Goal: Use online tool/utility: Utilize a website feature to perform a specific function

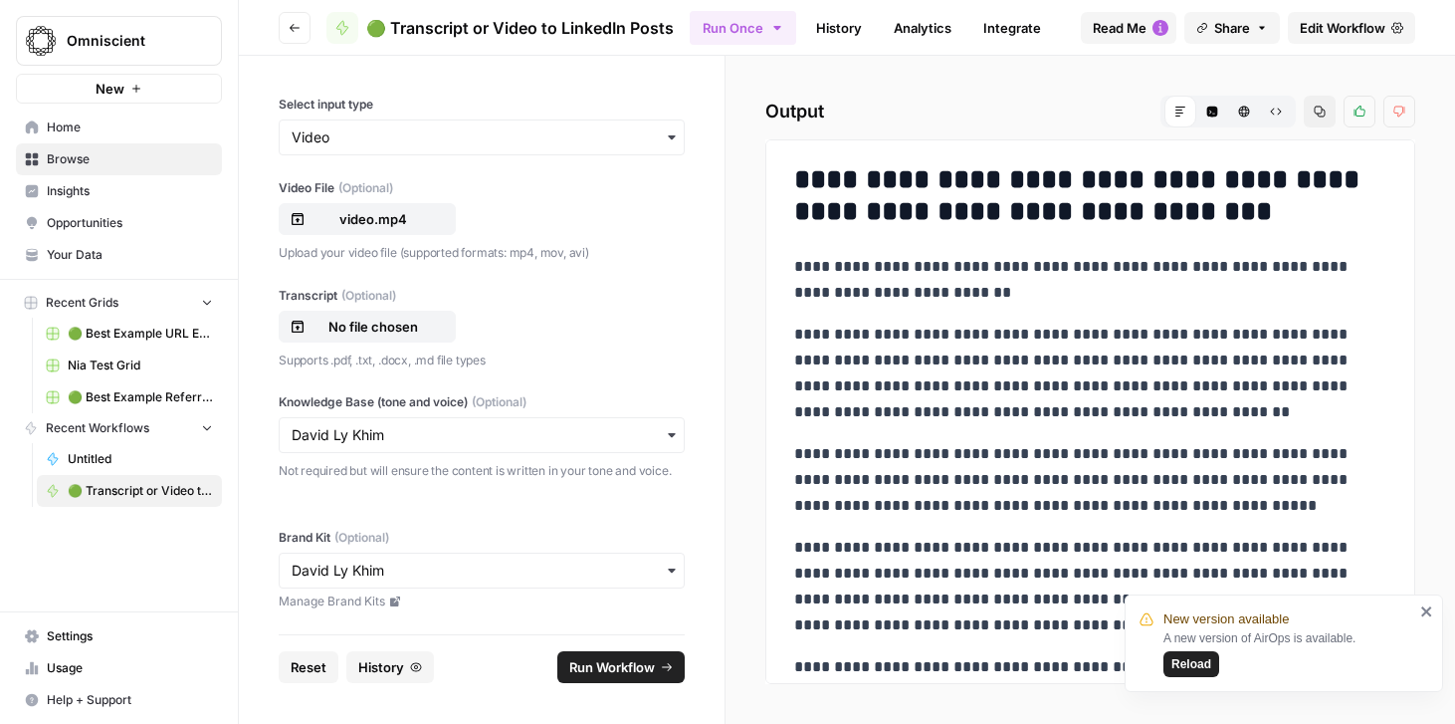
scroll to position [3626, 0]
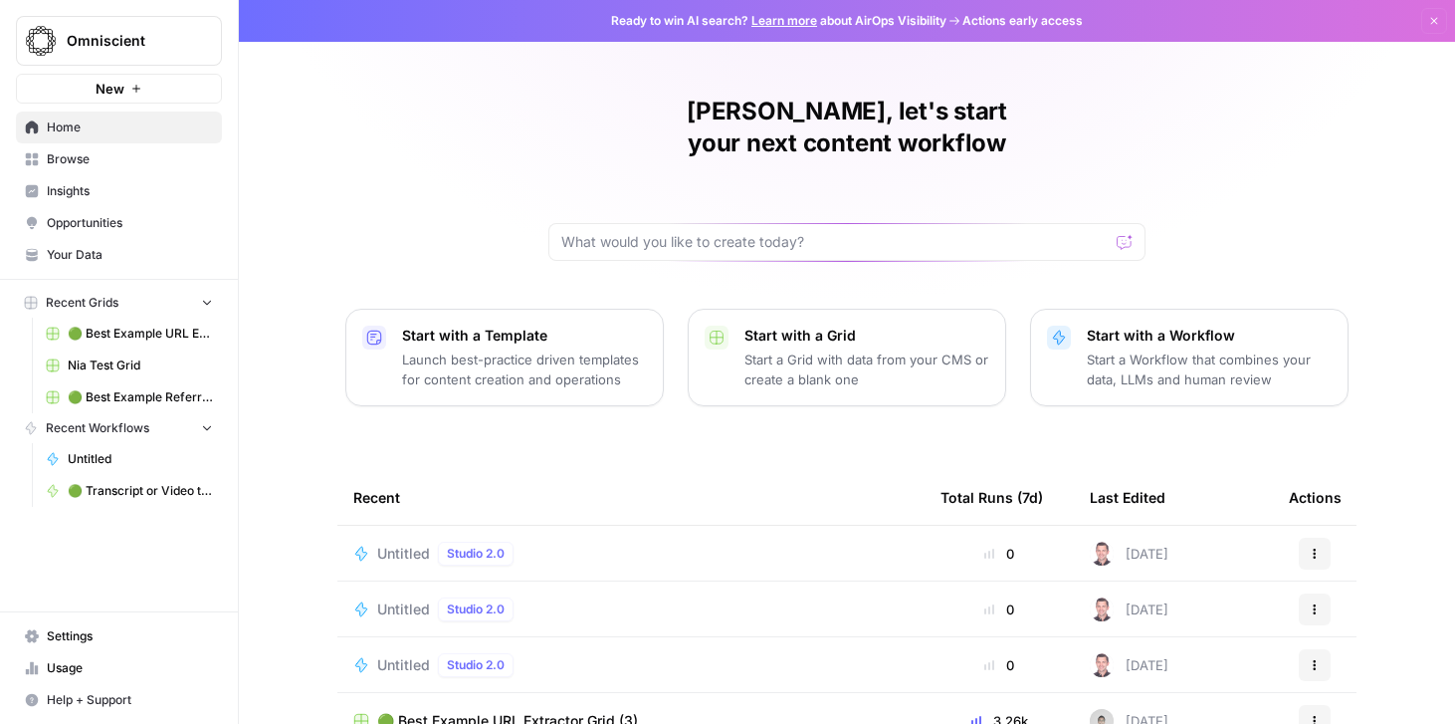
click at [111, 163] on span "Browse" at bounding box center [130, 159] width 166 height 18
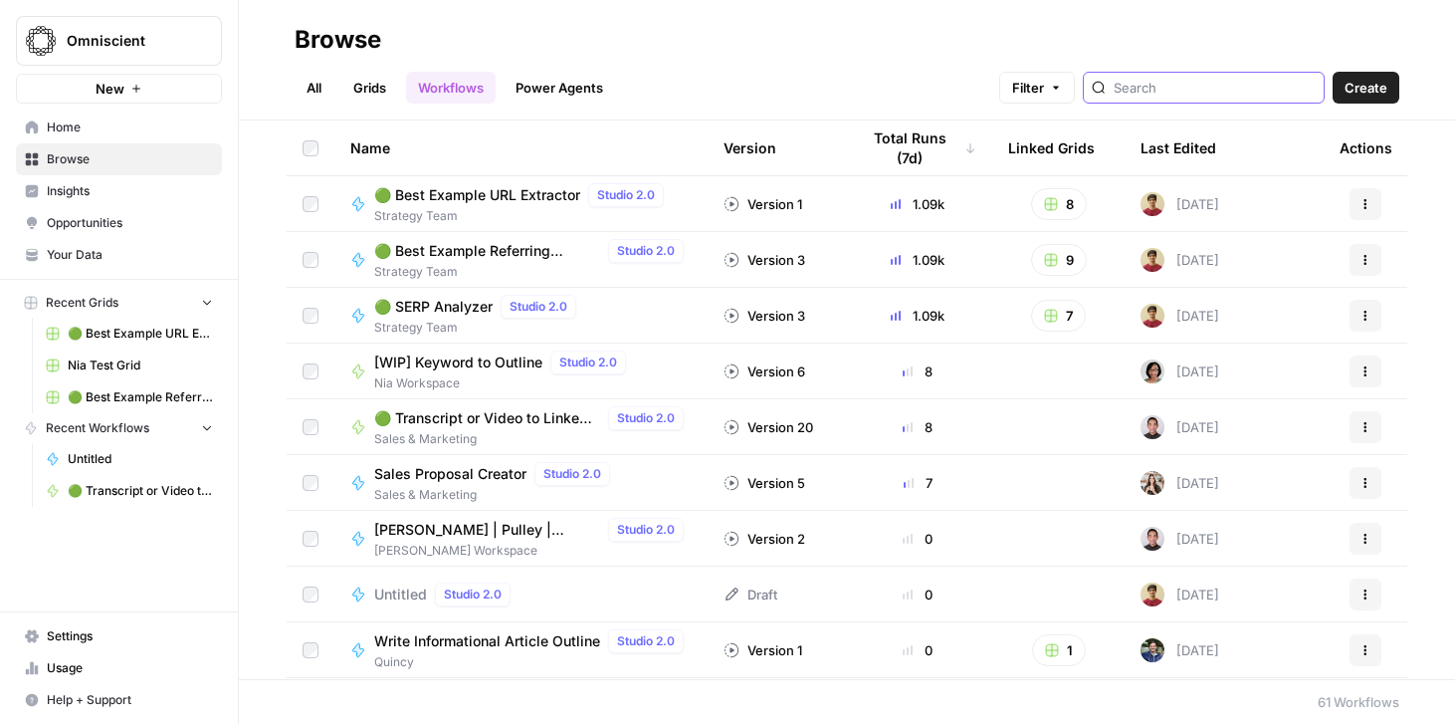
click at [1175, 90] on input "search" at bounding box center [1215, 88] width 202 height 20
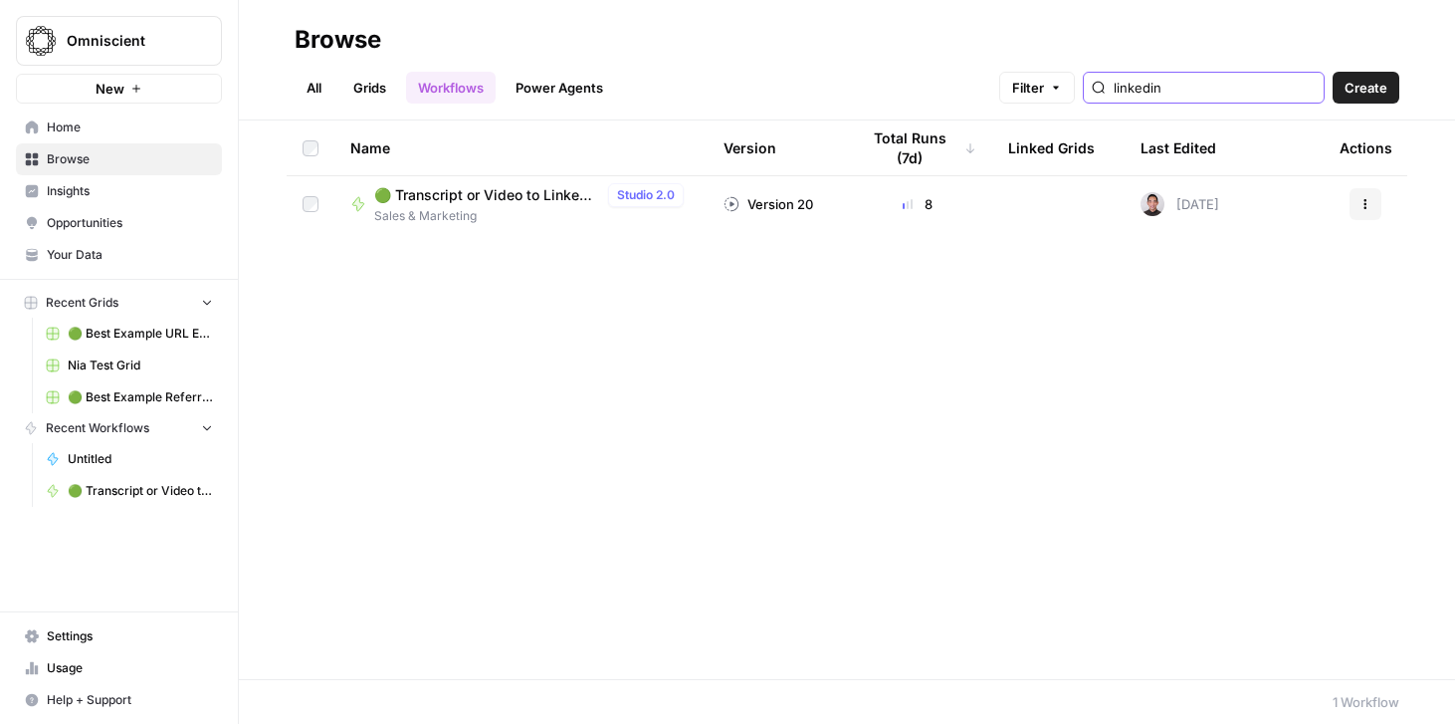
type input "linkedin"
click at [484, 198] on span "🟢 Transcript or Video to LinkedIn Posts" at bounding box center [487, 195] width 226 height 20
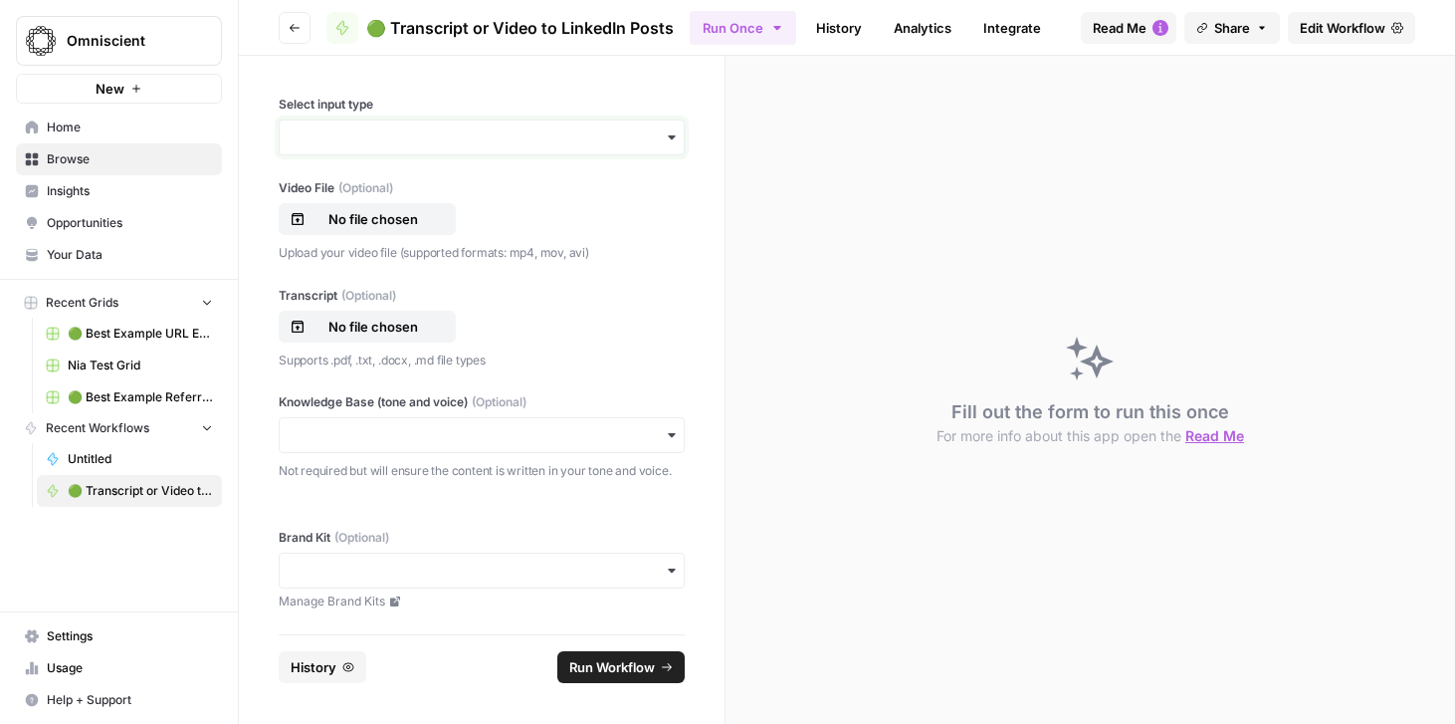
click at [429, 137] on input "Select input type" at bounding box center [482, 137] width 380 height 20
click at [392, 230] on div "Transcript" at bounding box center [482, 229] width 404 height 38
click at [380, 327] on p "No file chosen" at bounding box center [373, 327] width 127 height 20
click at [387, 448] on div "button" at bounding box center [482, 435] width 406 height 36
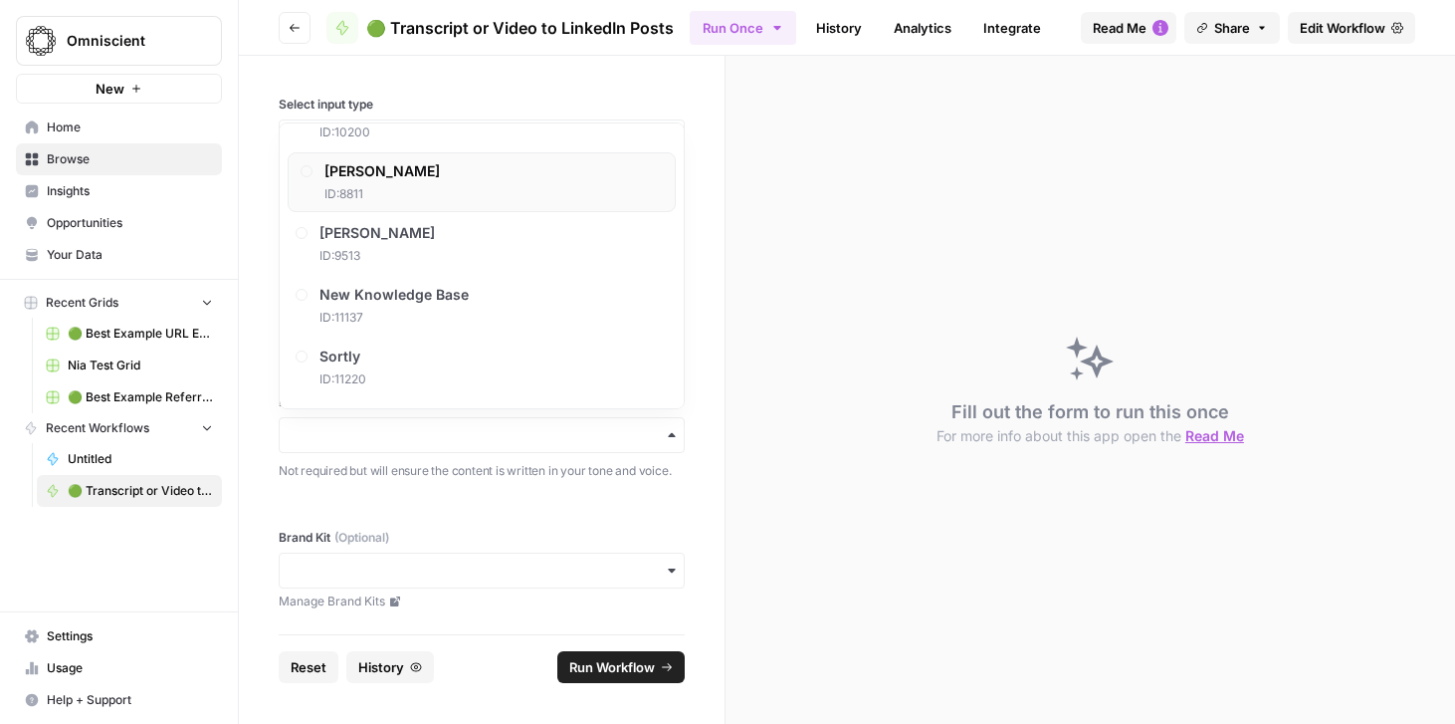
scroll to position [1212, 0]
click at [419, 306] on span "David Ly Khim" at bounding box center [382, 297] width 115 height 20
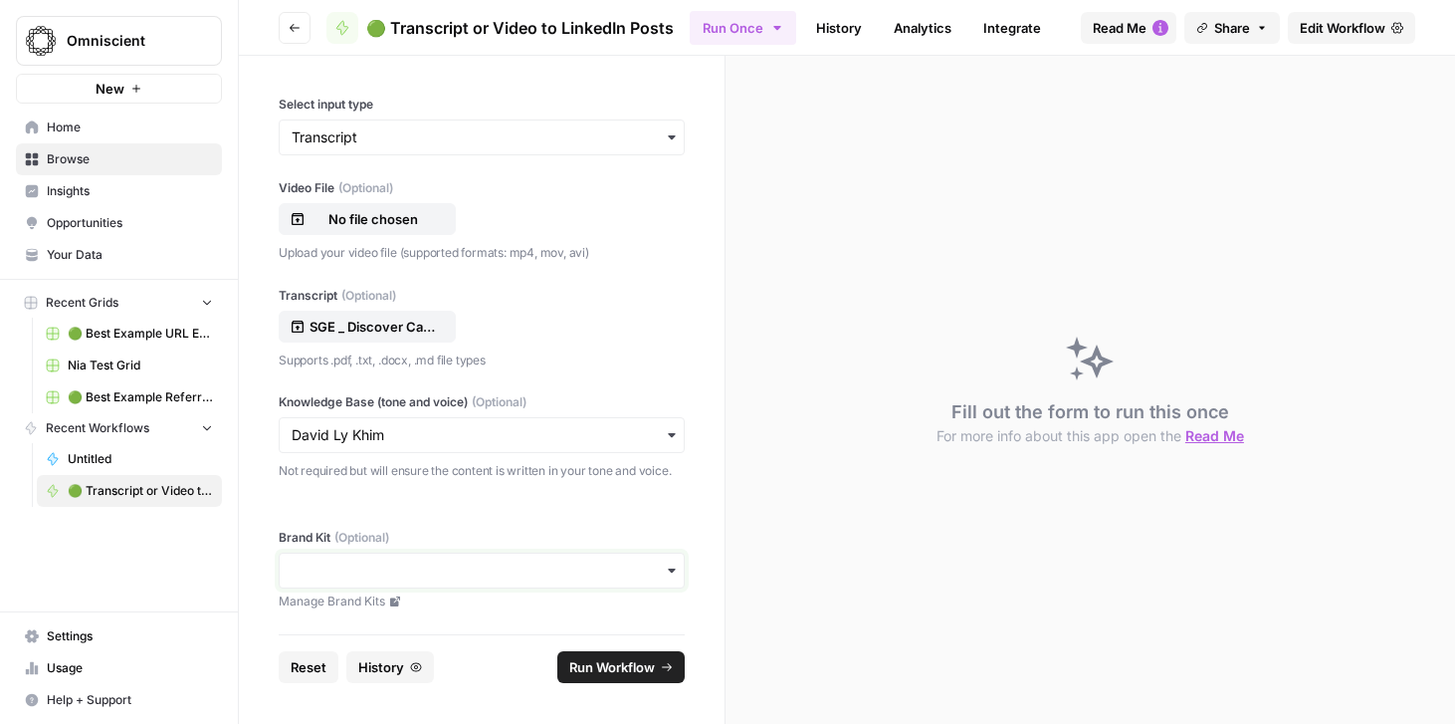
click at [403, 572] on input "Brand Kit (Optional)" at bounding box center [482, 570] width 380 height 20
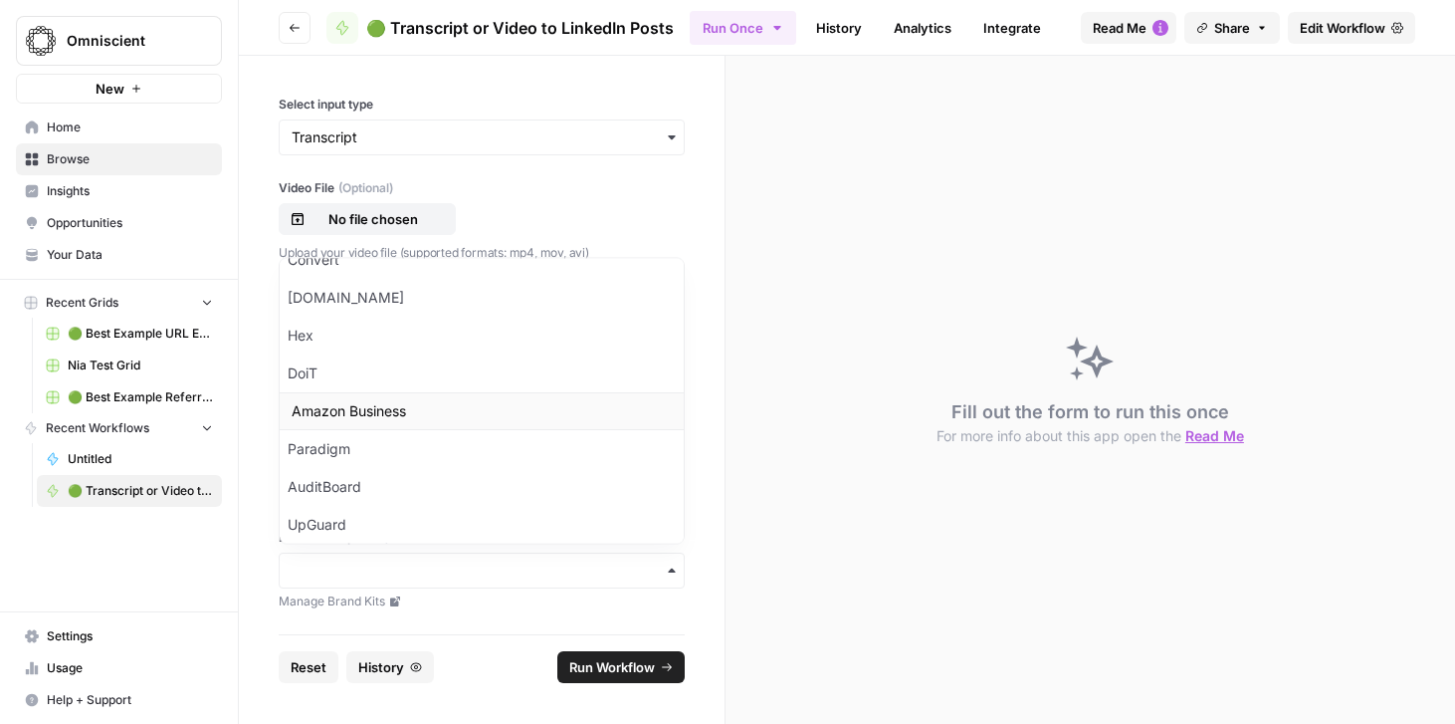
scroll to position [526, 0]
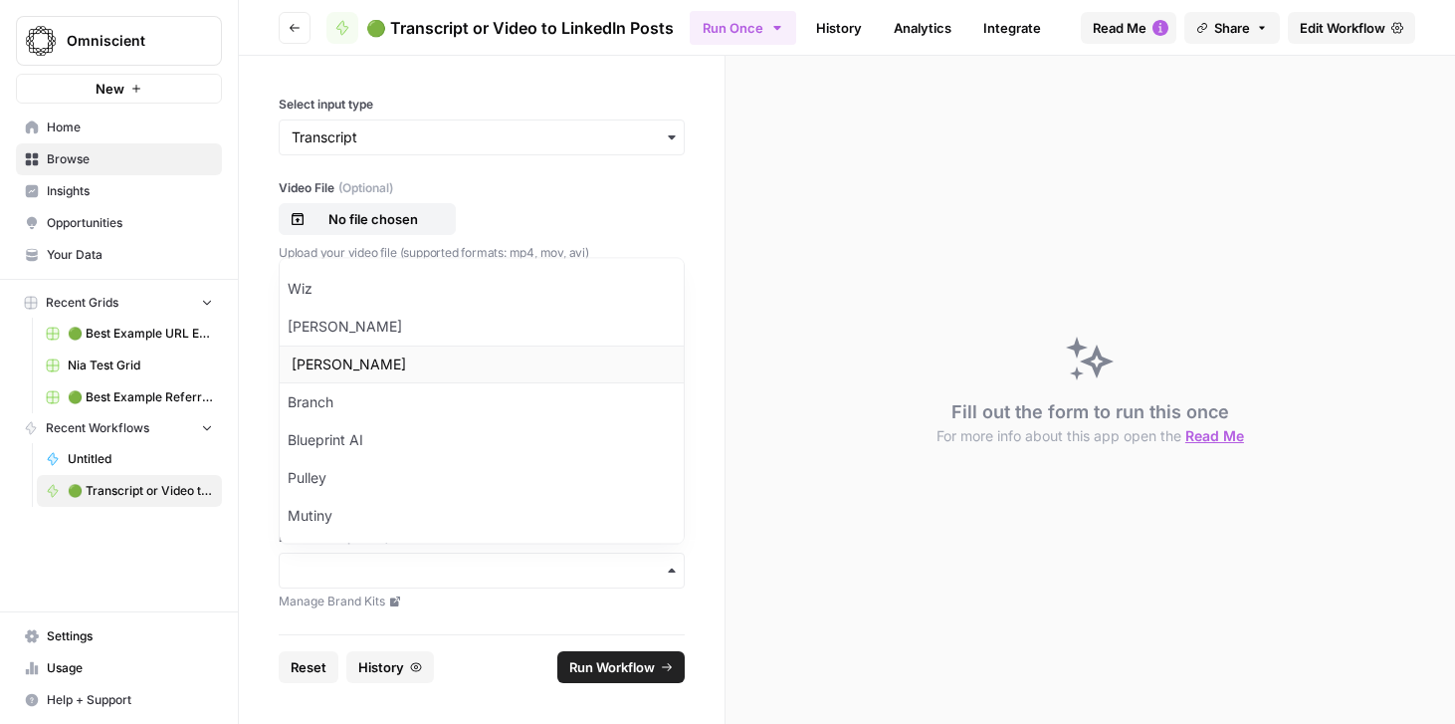
click at [431, 367] on div "David Ly Khim" at bounding box center [482, 365] width 404 height 38
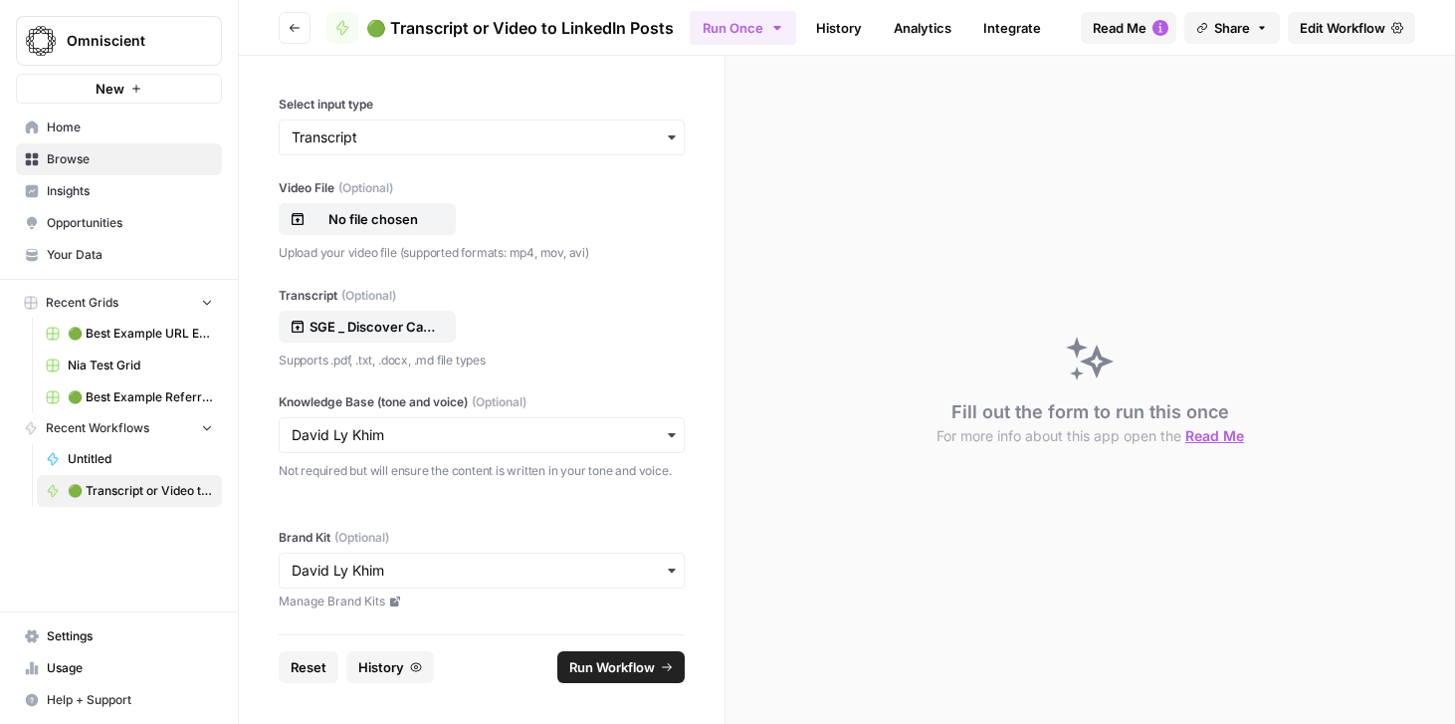
click at [633, 661] on span "Run Workflow" at bounding box center [612, 667] width 86 height 20
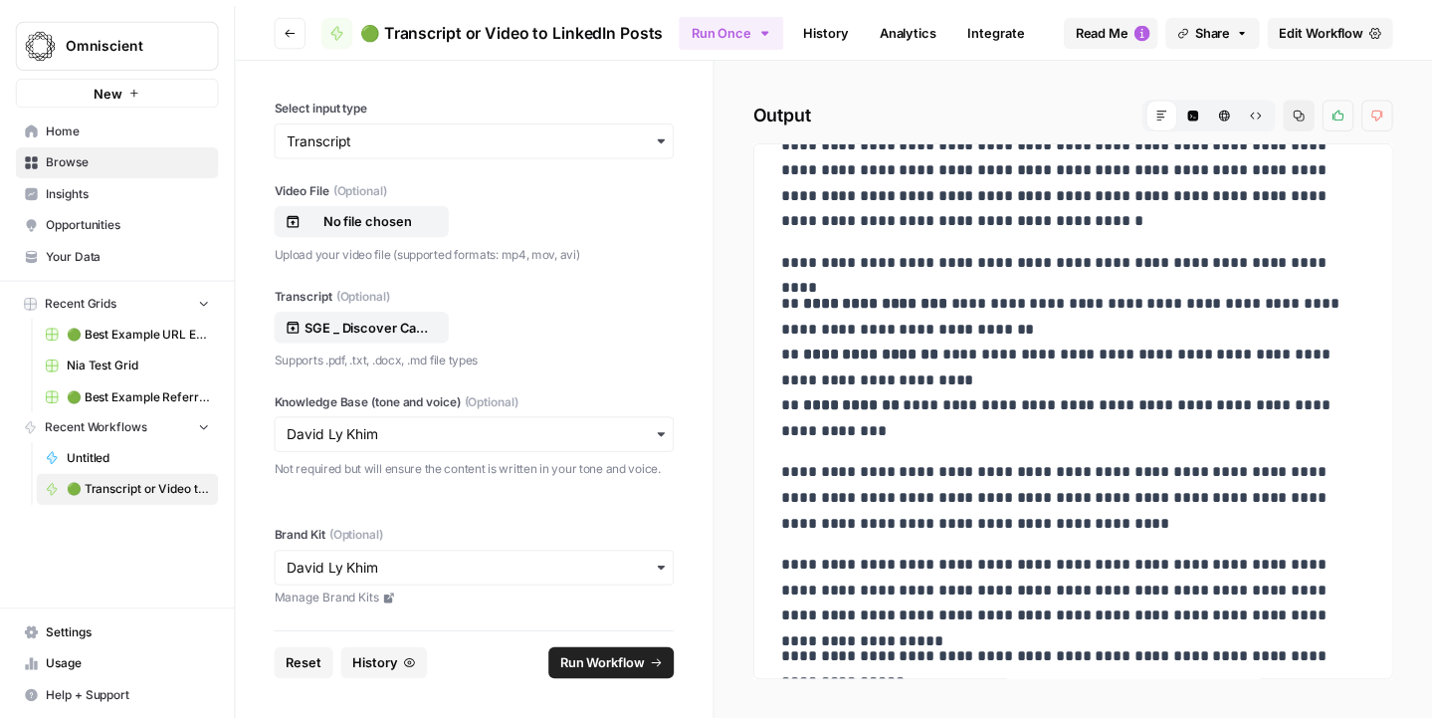
scroll to position [4170, 0]
